Goal: Find specific page/section: Find specific page/section

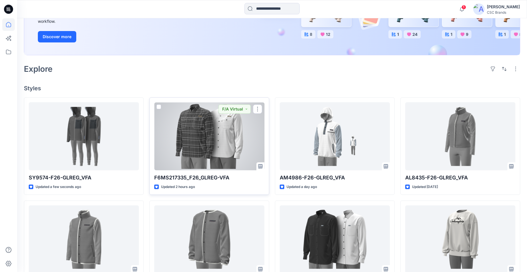
scroll to position [87, 0]
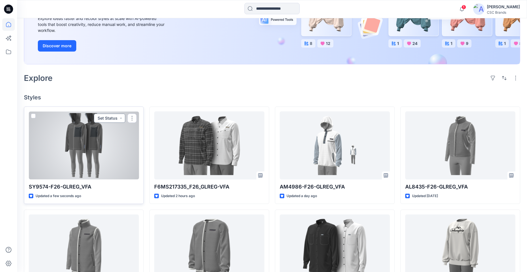
click at [123, 117] on button "Set Status" at bounding box center [109, 117] width 31 height 9
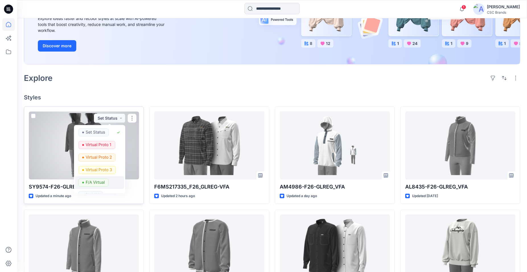
click at [98, 182] on p "F/A Virtual" at bounding box center [95, 181] width 19 height 7
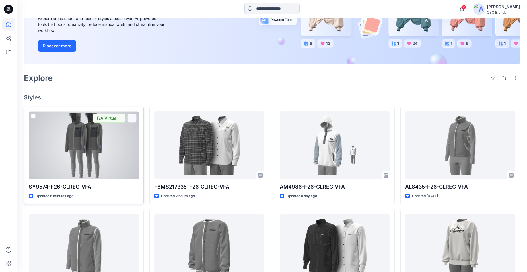
click at [133, 117] on button "button" at bounding box center [131, 117] width 9 height 9
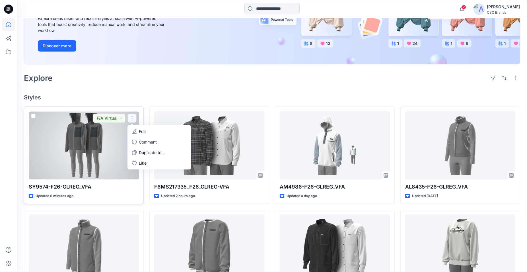
click at [109, 159] on div at bounding box center [84, 145] width 110 height 68
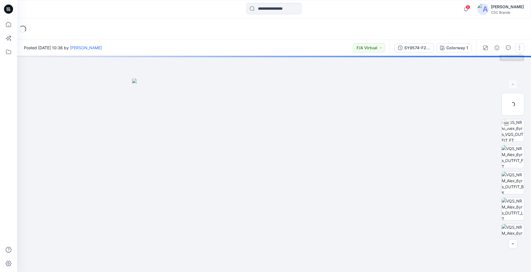
click at [523, 44] on button "button" at bounding box center [520, 47] width 9 height 9
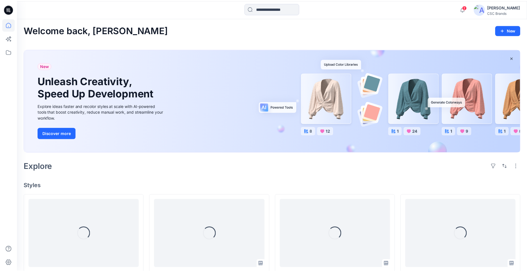
scroll to position [87, 0]
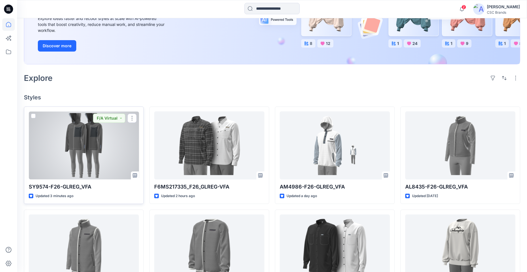
click at [46, 140] on div at bounding box center [84, 145] width 110 height 68
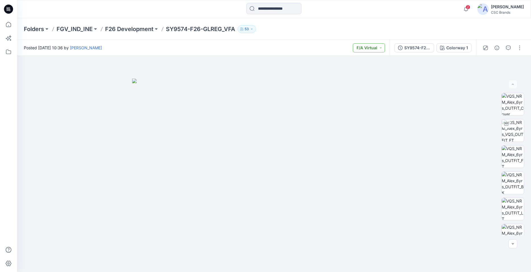
click at [381, 47] on button "F/A Virtual" at bounding box center [369, 47] width 32 height 9
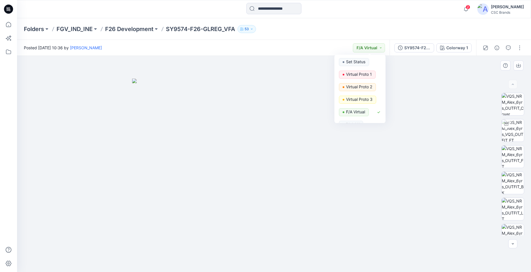
drag, startPoint x: 413, startPoint y: 91, endPoint x: 465, endPoint y: 84, distance: 53.1
click at [423, 92] on div at bounding box center [274, 164] width 514 height 216
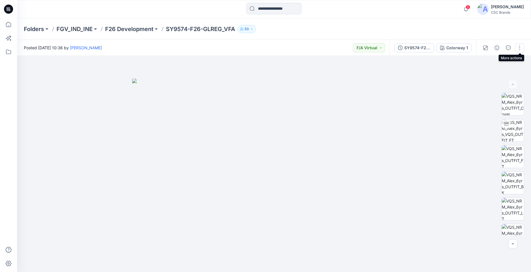
click at [522, 49] on button "button" at bounding box center [520, 47] width 9 height 9
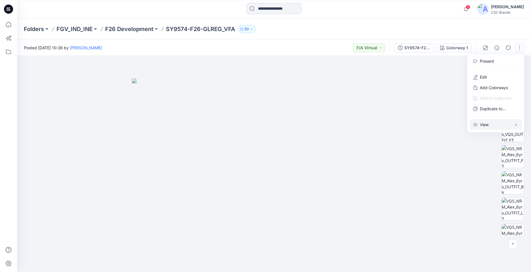
click at [516, 125] on icon "button" at bounding box center [516, 124] width 5 height 5
drag, startPoint x: 426, startPoint y: 100, endPoint x: 430, endPoint y: 98, distance: 5.0
click at [426, 100] on div at bounding box center [274, 164] width 514 height 216
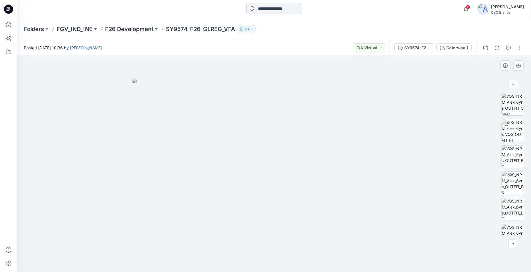
drag, startPoint x: 457, startPoint y: 94, endPoint x: 452, endPoint y: 96, distance: 5.7
click at [457, 95] on div at bounding box center [274, 164] width 514 height 216
click at [403, 97] on img at bounding box center [274, 174] width 284 height 193
click at [521, 47] on button "button" at bounding box center [520, 47] width 9 height 9
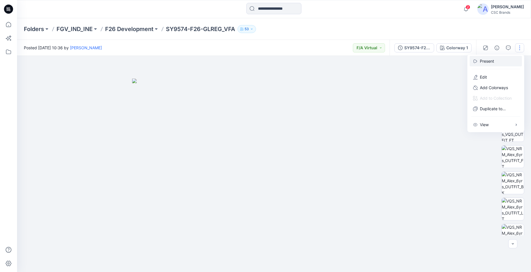
click at [485, 61] on p "Present" at bounding box center [487, 61] width 14 height 6
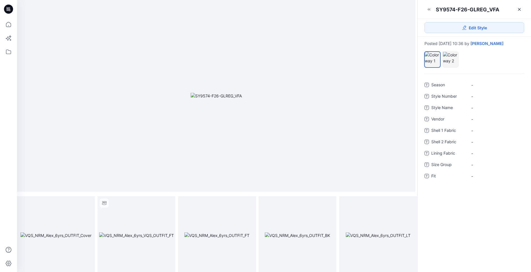
click at [191, 93] on img at bounding box center [216, 96] width 51 height 6
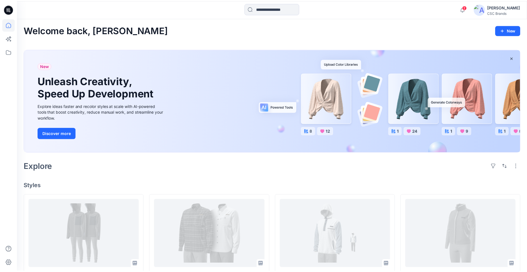
scroll to position [87, 0]
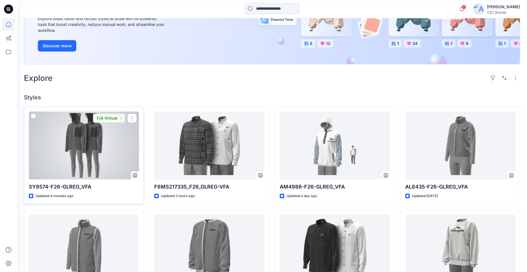
click at [33, 117] on span at bounding box center [33, 115] width 5 height 5
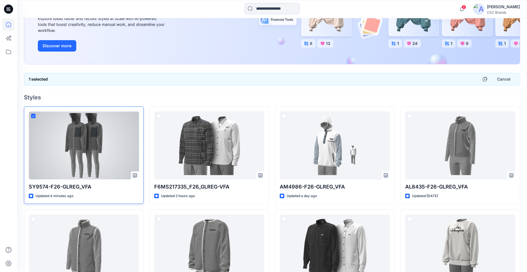
click at [32, 116] on span at bounding box center [33, 115] width 5 height 5
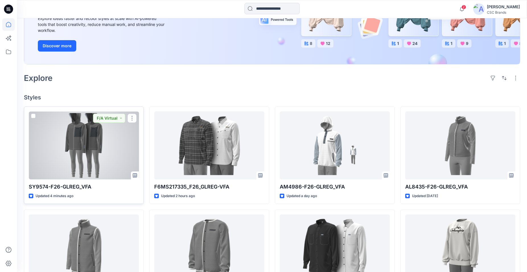
click at [33, 117] on span at bounding box center [33, 115] width 5 height 5
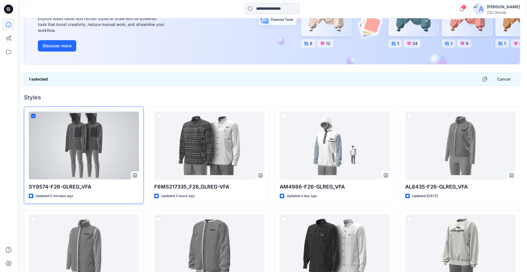
click at [117, 128] on div at bounding box center [84, 145] width 110 height 68
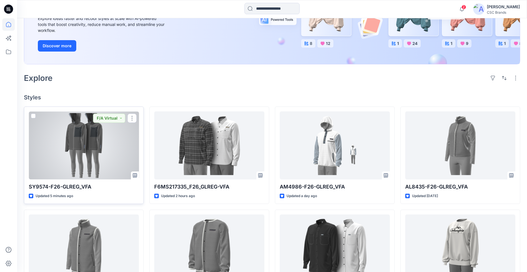
click at [110, 136] on div at bounding box center [84, 145] width 110 height 68
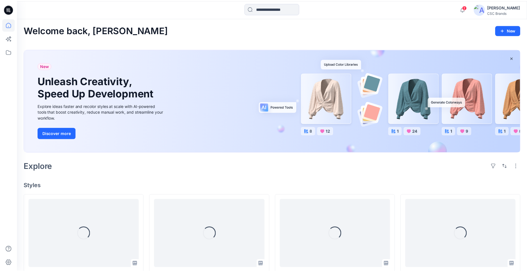
scroll to position [87, 0]
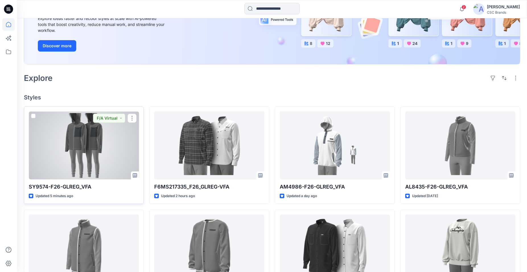
click at [75, 148] on div at bounding box center [84, 145] width 110 height 68
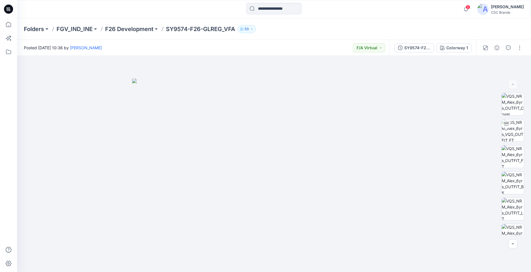
click at [253, 30] on icon "button" at bounding box center [251, 28] width 3 height 3
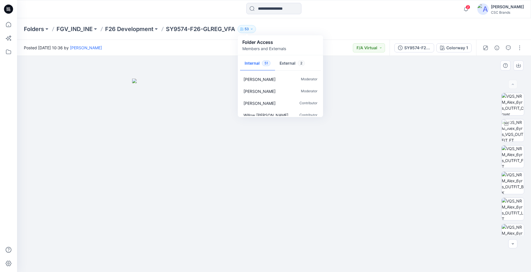
click at [400, 127] on img at bounding box center [274, 174] width 284 height 193
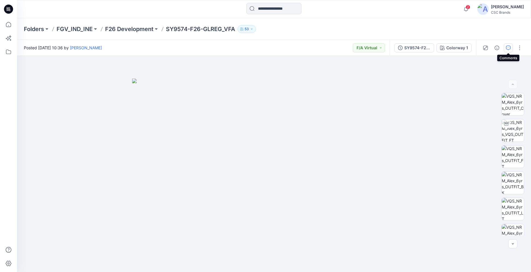
click at [508, 47] on icon "button" at bounding box center [508, 47] width 5 height 5
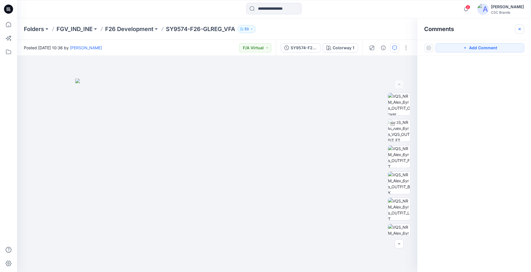
click at [520, 28] on icon "button" at bounding box center [520, 29] width 2 height 2
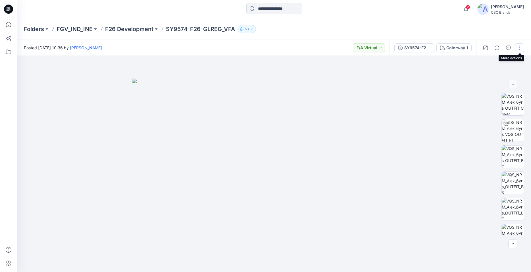
click at [521, 47] on button "button" at bounding box center [520, 47] width 9 height 9
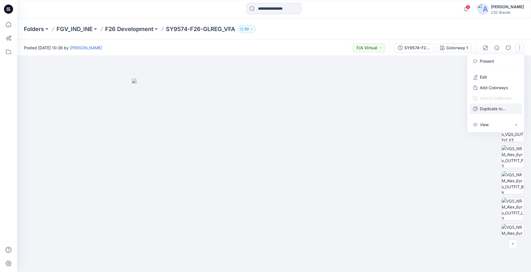
click at [488, 108] on p "Duplicate to..." at bounding box center [493, 108] width 26 height 6
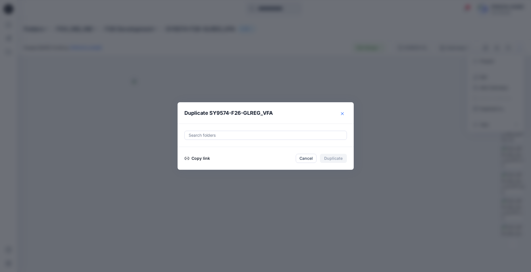
click at [342, 113] on icon "Close" at bounding box center [342, 113] width 3 height 3
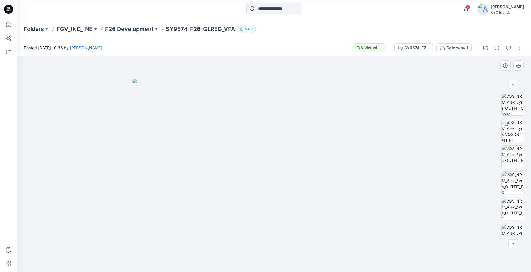
click at [148, 110] on img at bounding box center [274, 174] width 284 height 193
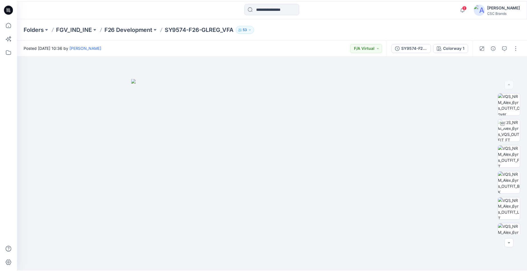
scroll to position [87, 0]
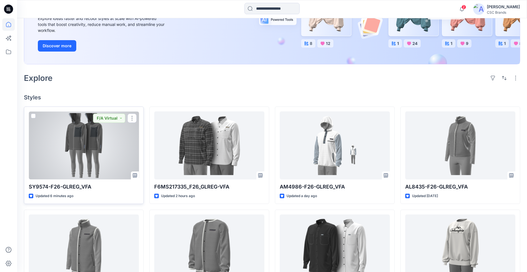
click at [134, 134] on div at bounding box center [84, 145] width 110 height 68
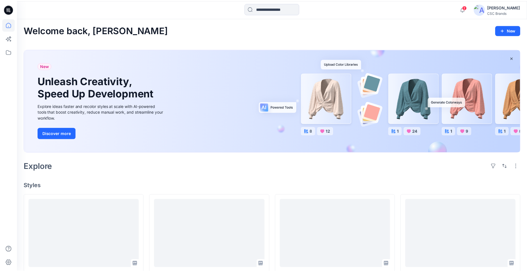
scroll to position [87, 0]
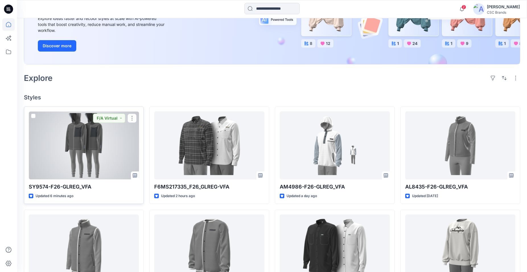
click at [33, 115] on span at bounding box center [33, 115] width 5 height 5
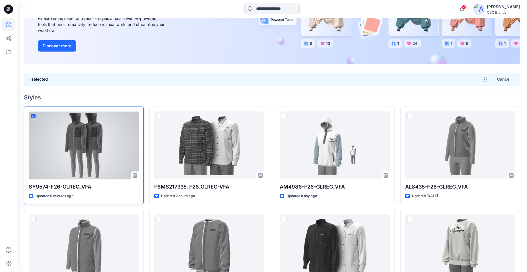
click at [41, 196] on p "Updated 6 minutes ago" at bounding box center [55, 196] width 38 height 6
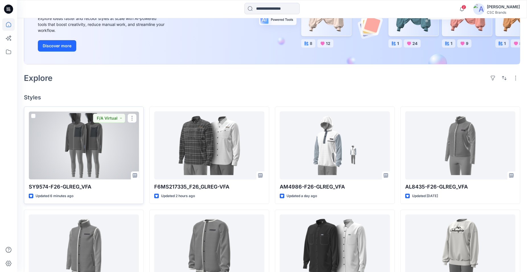
click at [40, 186] on p "SY9574-F26-GLREG_VFA" at bounding box center [84, 187] width 110 height 8
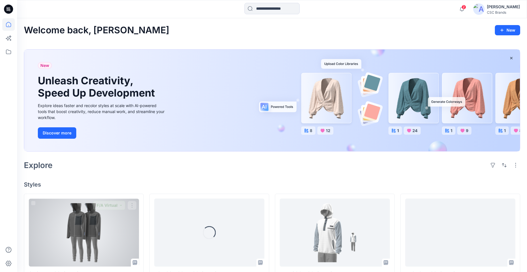
scroll to position [87, 0]
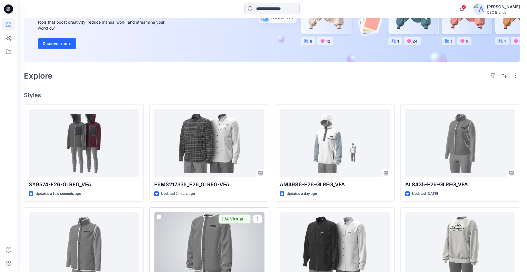
scroll to position [87, 0]
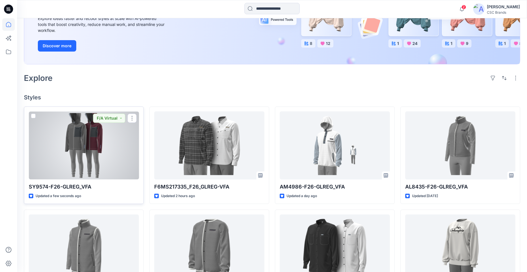
click at [117, 144] on div at bounding box center [84, 145] width 110 height 68
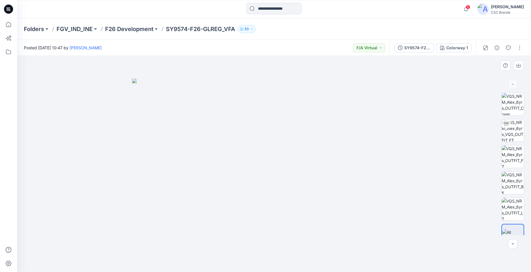
click at [404, 111] on img at bounding box center [274, 174] width 284 height 193
click at [354, 132] on img at bounding box center [274, 174] width 284 height 193
click at [519, 47] on button "button" at bounding box center [520, 47] width 9 height 9
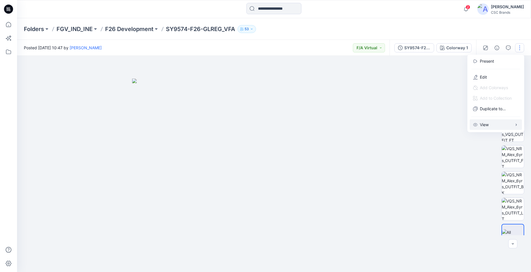
click at [489, 125] on p "View" at bounding box center [484, 124] width 9 height 6
click at [486, 125] on p "View" at bounding box center [484, 124] width 9 height 6
click at [518, 123] on icon "button" at bounding box center [516, 124] width 5 height 5
click at [427, 127] on p "Preload 3D view" at bounding box center [420, 126] width 30 height 6
click at [421, 136] on p "Turntable Navigation" at bounding box center [424, 137] width 39 height 6
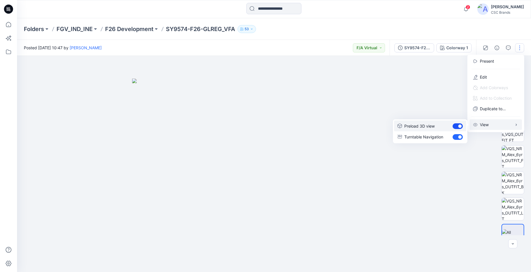
click at [456, 126] on span "button" at bounding box center [458, 126] width 10 height 6
click at [460, 126] on span "button" at bounding box center [458, 126] width 10 height 6
click at [424, 98] on div at bounding box center [274, 164] width 514 height 216
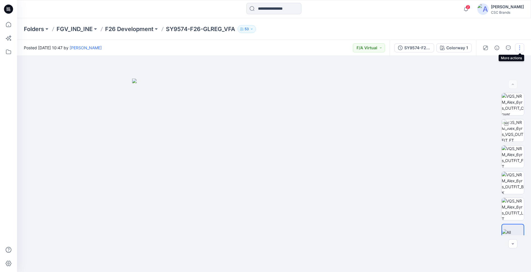
click at [520, 48] on button "button" at bounding box center [520, 47] width 9 height 9
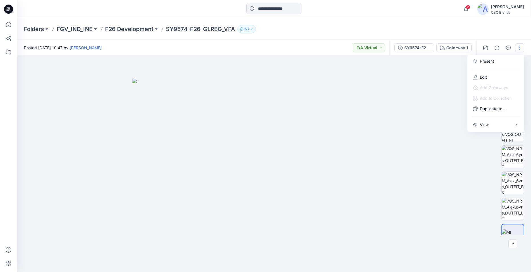
click at [431, 82] on div at bounding box center [274, 164] width 514 height 216
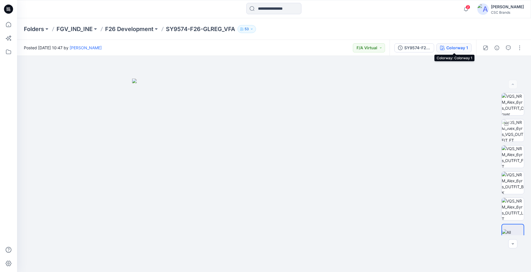
click at [454, 46] on div "Colorway 1" at bounding box center [458, 48] width 22 height 6
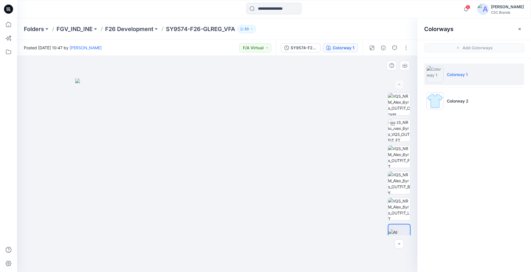
click at [281, 136] on img at bounding box center [217, 174] width 284 height 193
click at [267, 48] on button "F/A Virtual" at bounding box center [255, 47] width 32 height 9
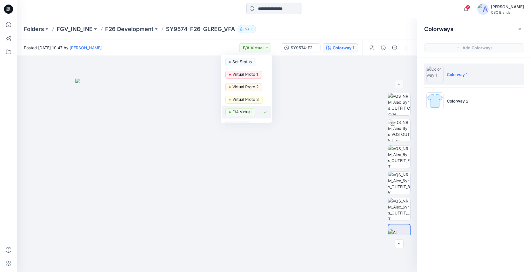
click at [236, 112] on p "F/A Virtual" at bounding box center [242, 111] width 19 height 7
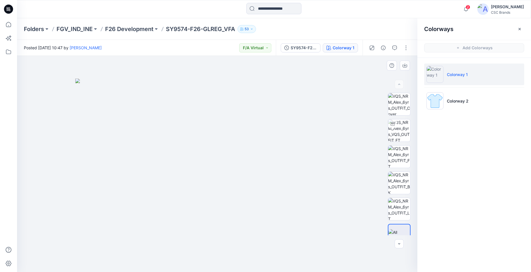
click at [304, 97] on img at bounding box center [217, 174] width 284 height 193
click at [311, 48] on div "SY9574-F26-GLREG_VFA" at bounding box center [304, 48] width 26 height 6
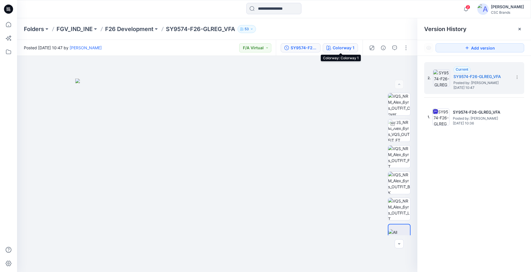
click at [353, 45] on div "Colorway 1" at bounding box center [344, 48] width 22 height 6
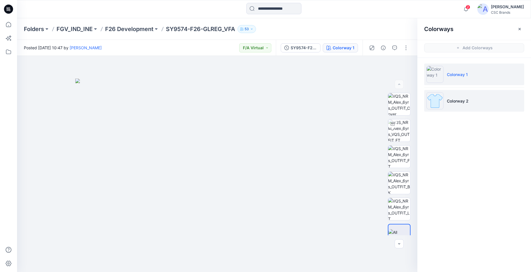
click at [461, 100] on p "Colorway 2" at bounding box center [458, 101] width 22 height 6
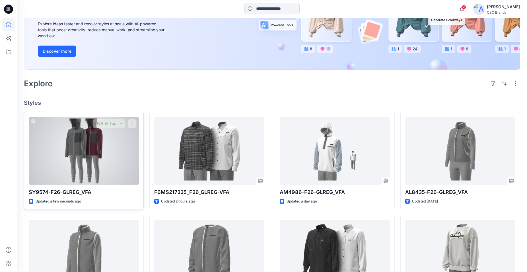
scroll to position [87, 0]
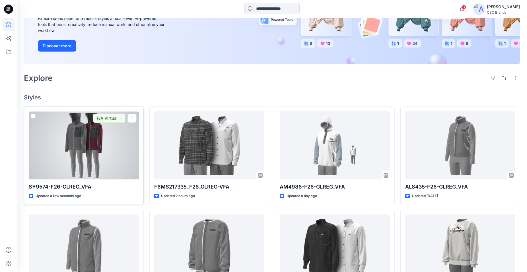
click at [123, 148] on div at bounding box center [84, 145] width 110 height 68
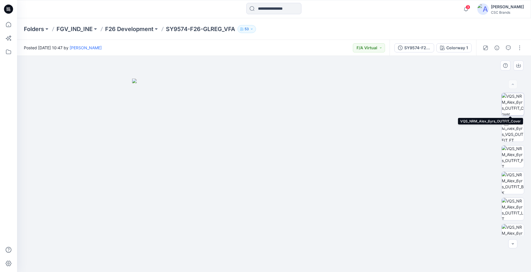
click at [512, 103] on img at bounding box center [513, 104] width 22 height 22
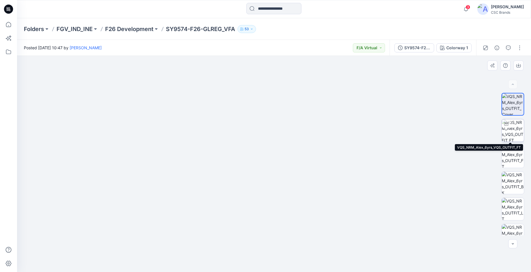
click at [513, 131] on img at bounding box center [513, 130] width 22 height 22
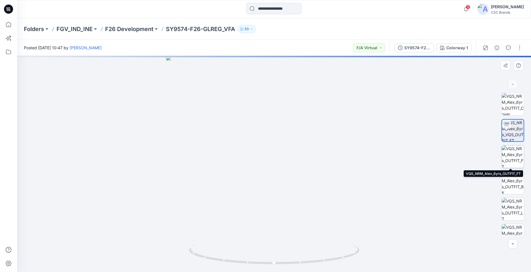
click at [514, 154] on img at bounding box center [513, 156] width 22 height 22
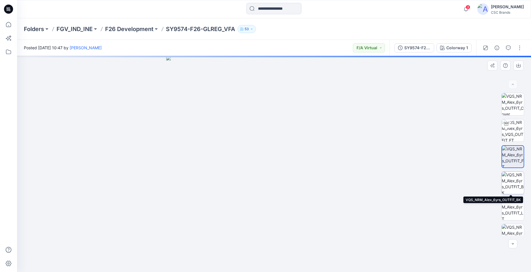
click at [514, 178] on img at bounding box center [513, 182] width 22 height 22
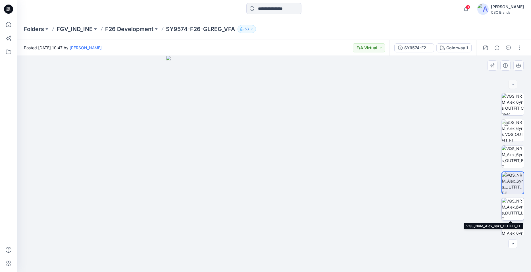
click at [513, 202] on img at bounding box center [513, 209] width 22 height 22
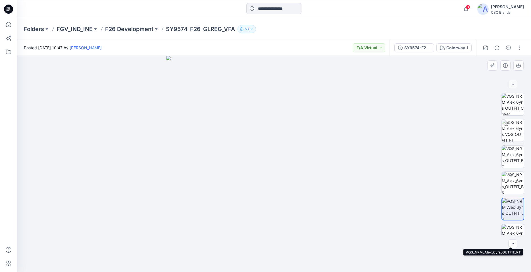
click at [512, 226] on img at bounding box center [513, 235] width 22 height 22
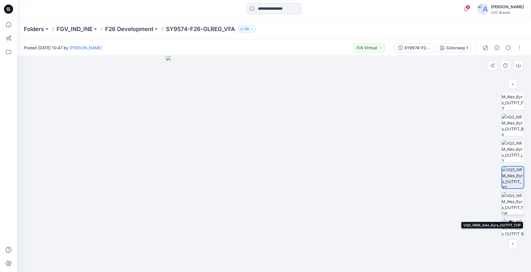
scroll to position [58, 0]
click at [516, 203] on img at bounding box center [513, 203] width 22 height 22
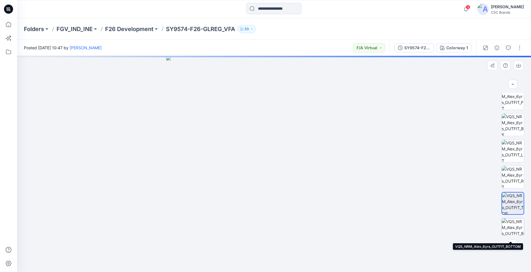
click at [516, 225] on img at bounding box center [513, 229] width 22 height 22
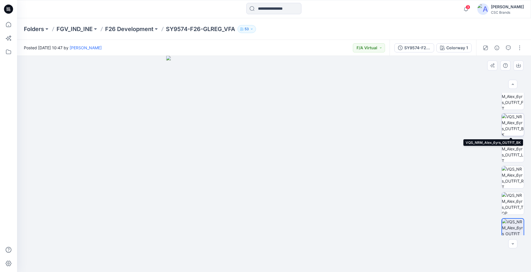
scroll to position [0, 0]
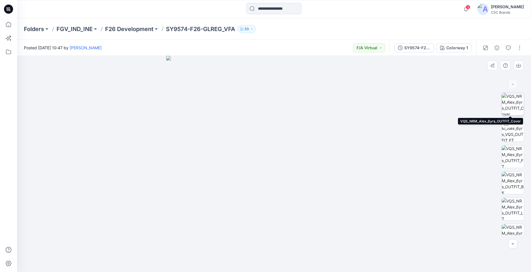
click at [514, 97] on img at bounding box center [513, 104] width 22 height 22
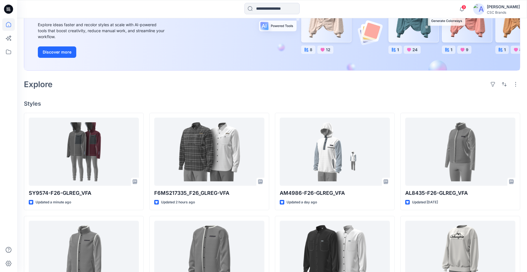
scroll to position [87, 0]
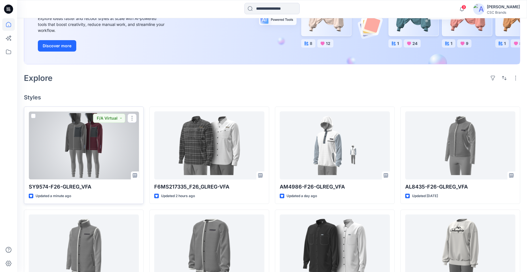
click at [33, 116] on span at bounding box center [33, 115] width 5 height 5
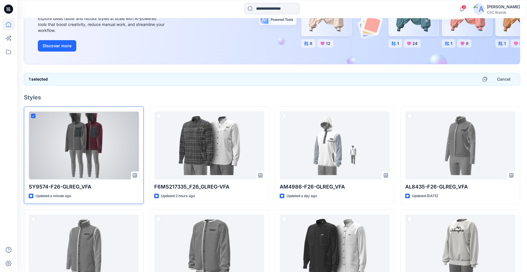
click at [31, 115] on span at bounding box center [33, 115] width 5 height 5
